Goal: Information Seeking & Learning: Find specific page/section

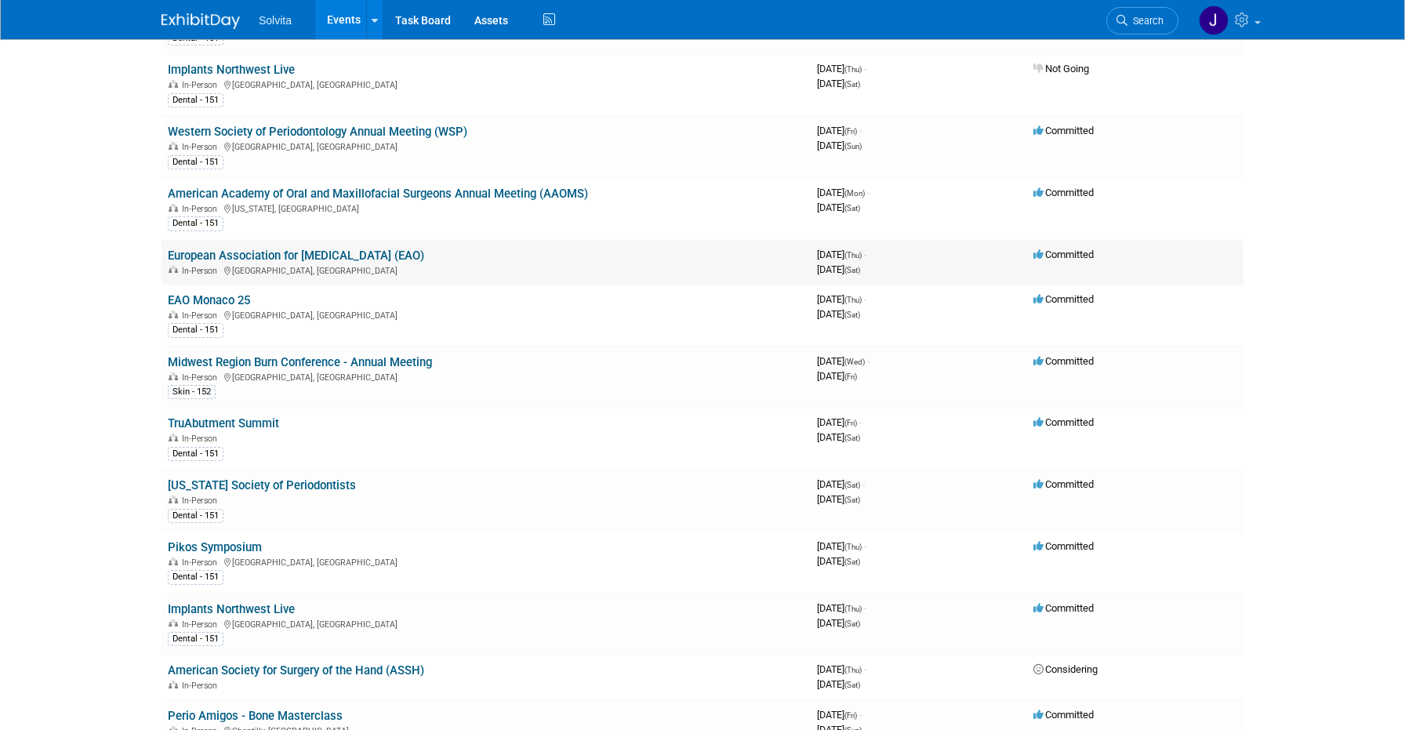
scroll to position [706, 0]
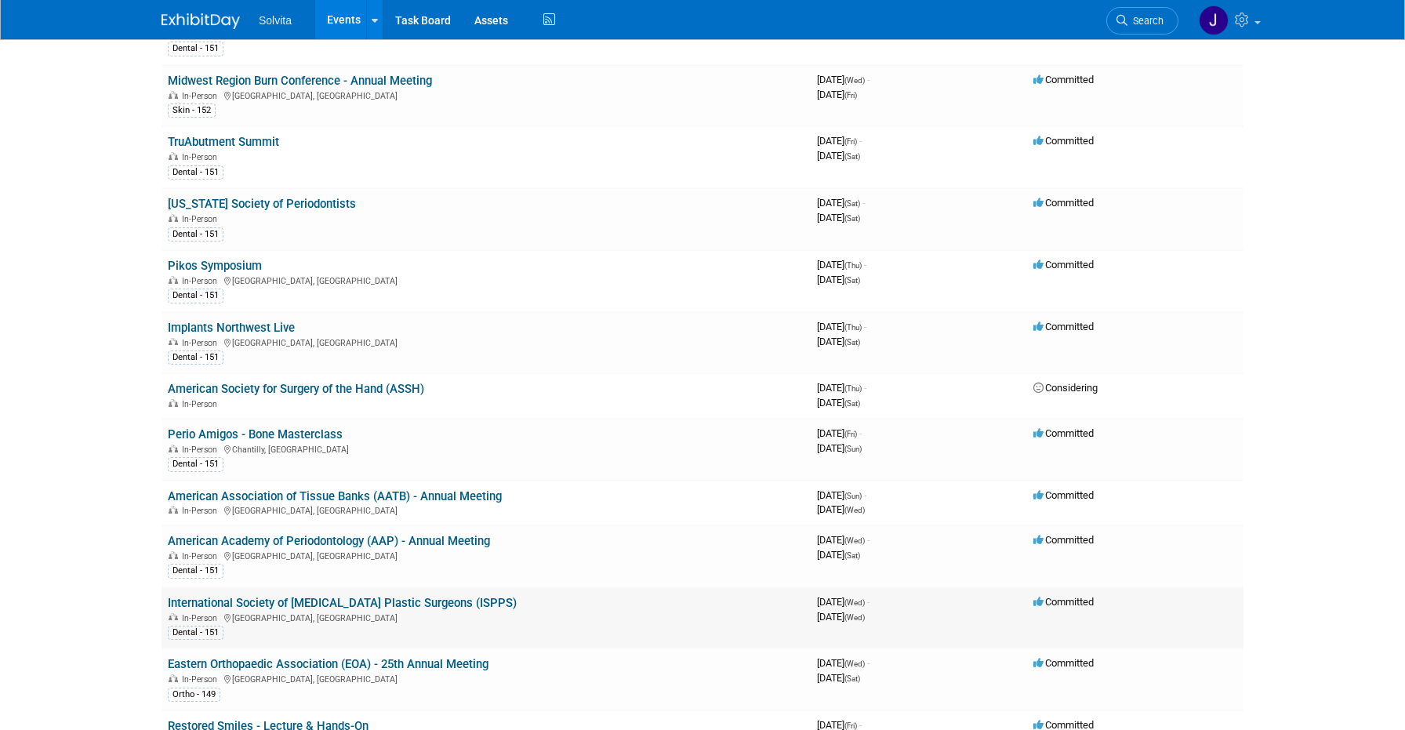
click at [220, 605] on link "International Society of [MEDICAL_DATA] Plastic Surgeons (ISPPS)" at bounding box center [342, 603] width 349 height 14
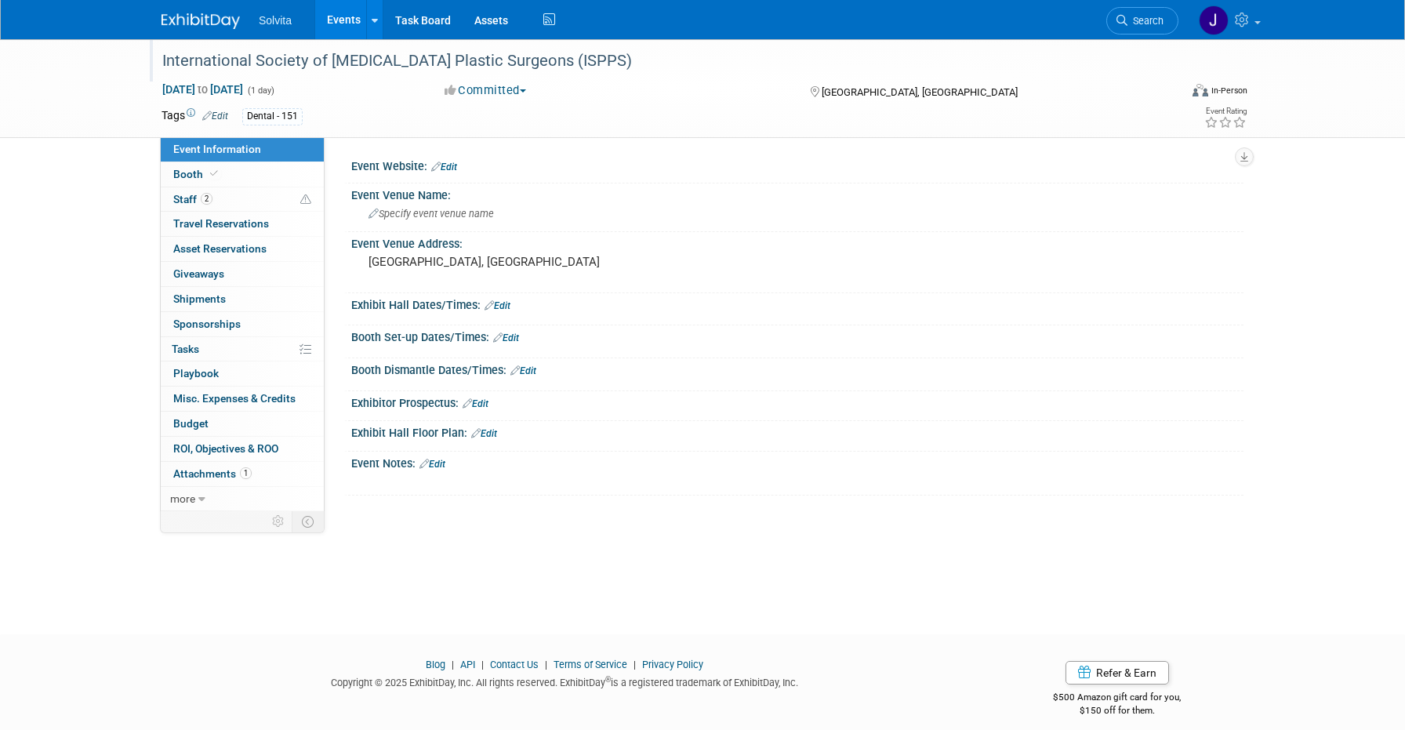
click at [161, 58] on div "International Society of [MEDICAL_DATA] Plastic Surgeons (ISPPS)" at bounding box center [656, 61] width 998 height 28
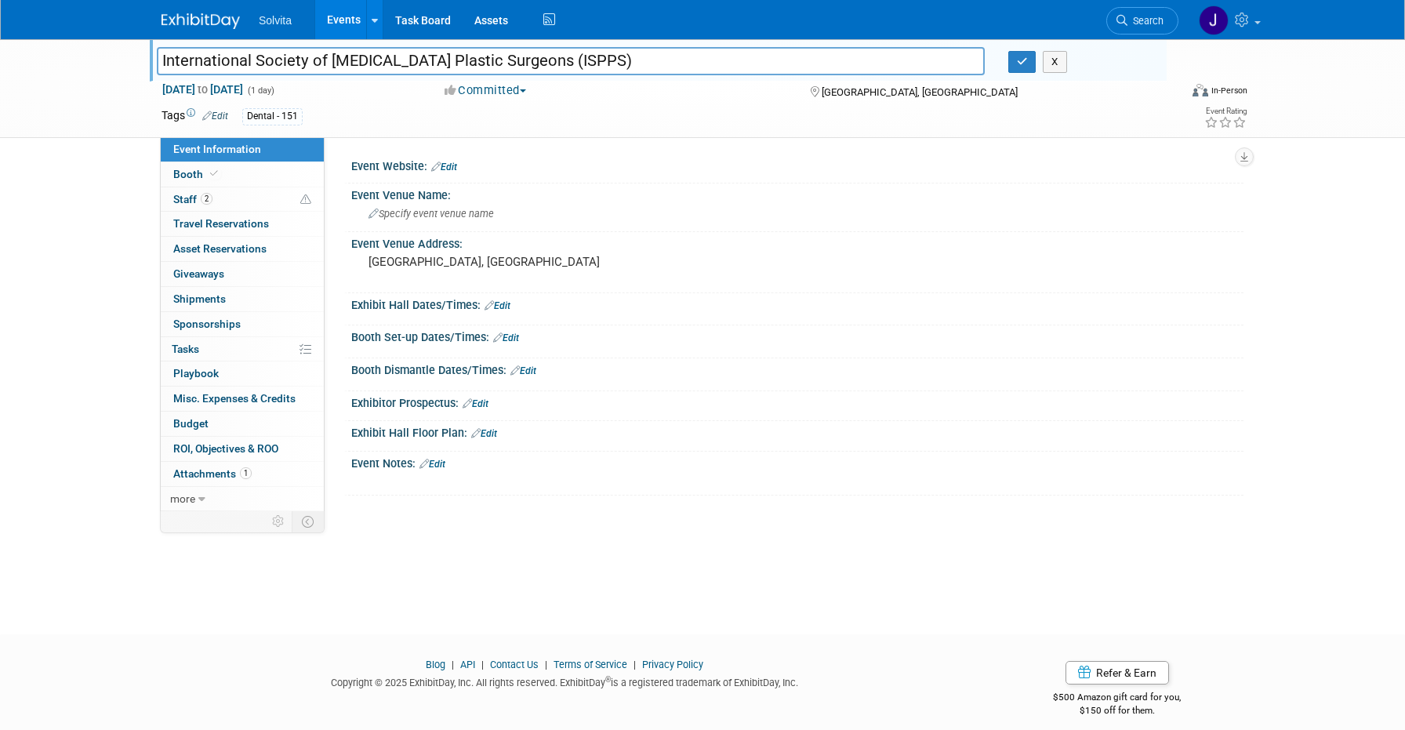
drag, startPoint x: 655, startPoint y: 62, endPoint x: -61, endPoint y: 72, distance: 716.1
click at [0, 72] on html "Solvita Events Add Event Bulk Upload Events Shareable Event Boards Recently Vie…" at bounding box center [702, 365] width 1405 height 730
click at [195, 145] on span "Event Information" at bounding box center [217, 149] width 88 height 13
click at [91, 195] on div "International Society of Periodontal Plastic Surgeons (ISPPS) International Soc…" at bounding box center [702, 322] width 1405 height 567
click at [180, 21] on img at bounding box center [201, 21] width 78 height 16
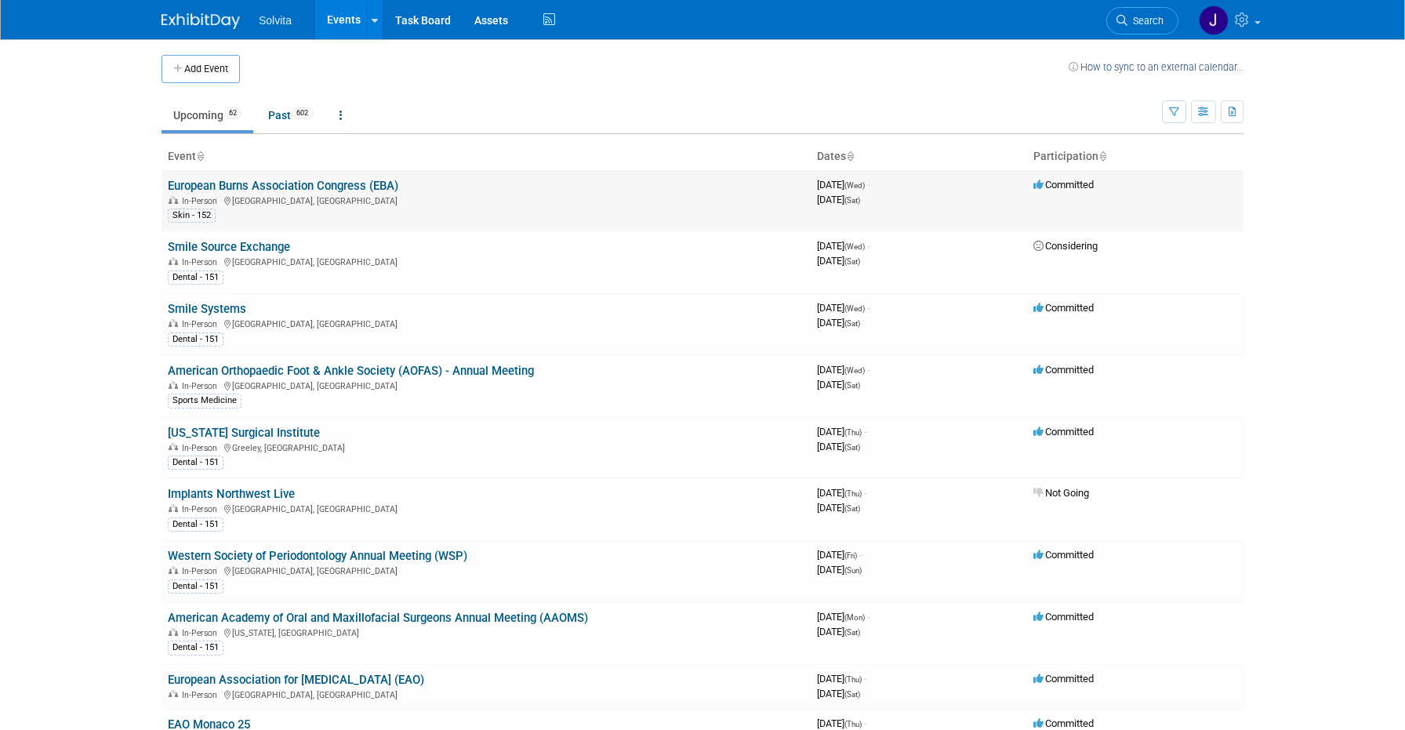
click at [294, 184] on link "European Burns Association Congress (EBA)" at bounding box center [283, 186] width 231 height 14
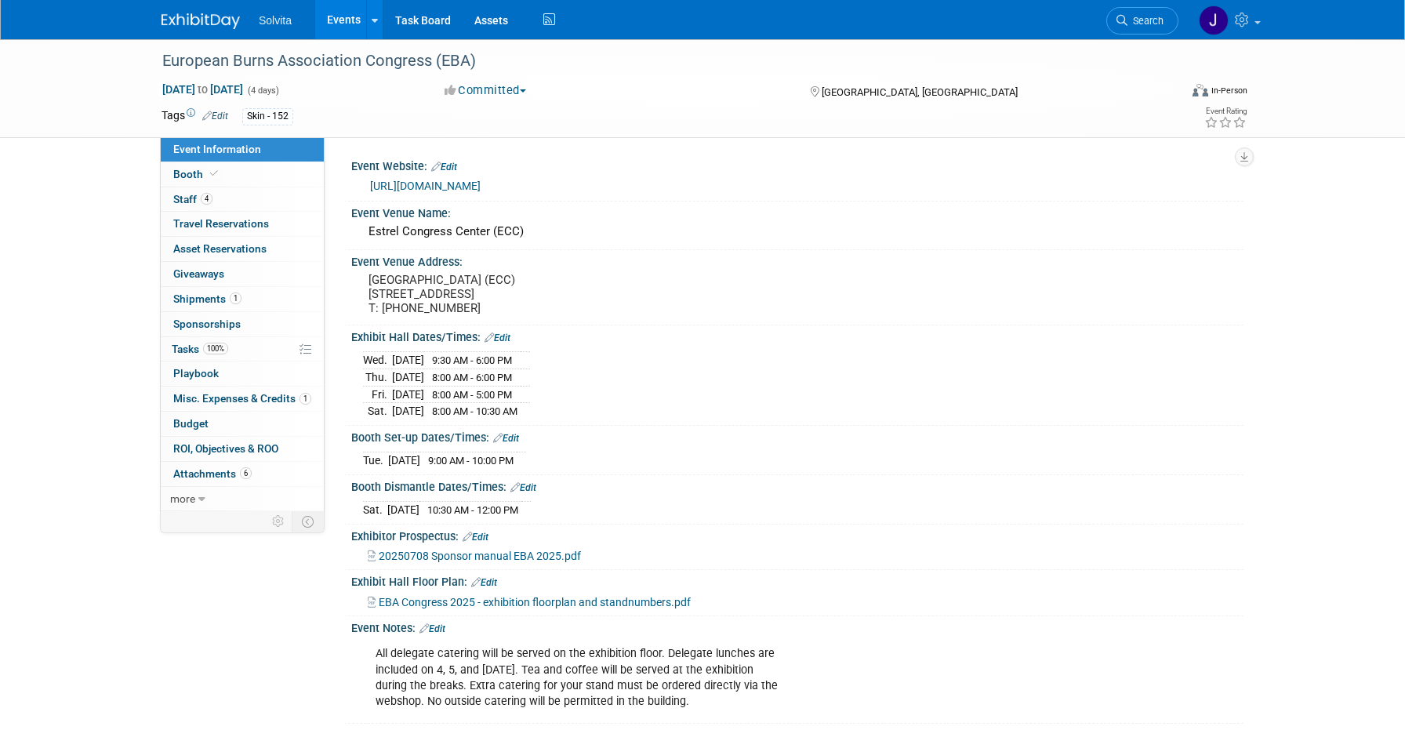
click at [476, 177] on div "https://www.eba2025.org/" at bounding box center [801, 186] width 862 height 18
click at [473, 183] on link "https://www.eba2025.org/" at bounding box center [425, 186] width 111 height 13
